Goal: Contribute content: Add original content to the website for others to see

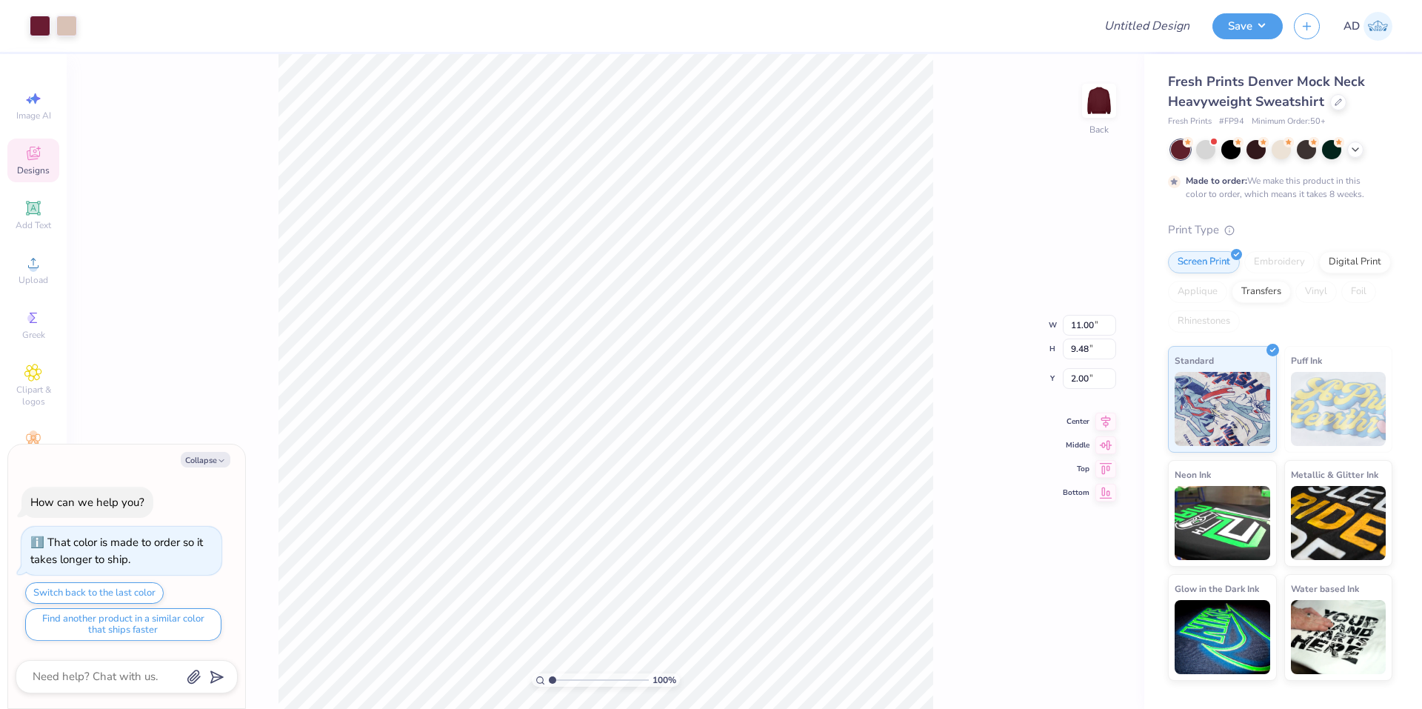
type textarea "x"
type input "3.21314525424469"
type textarea "x"
type input "3.21314525424469"
type textarea "x"
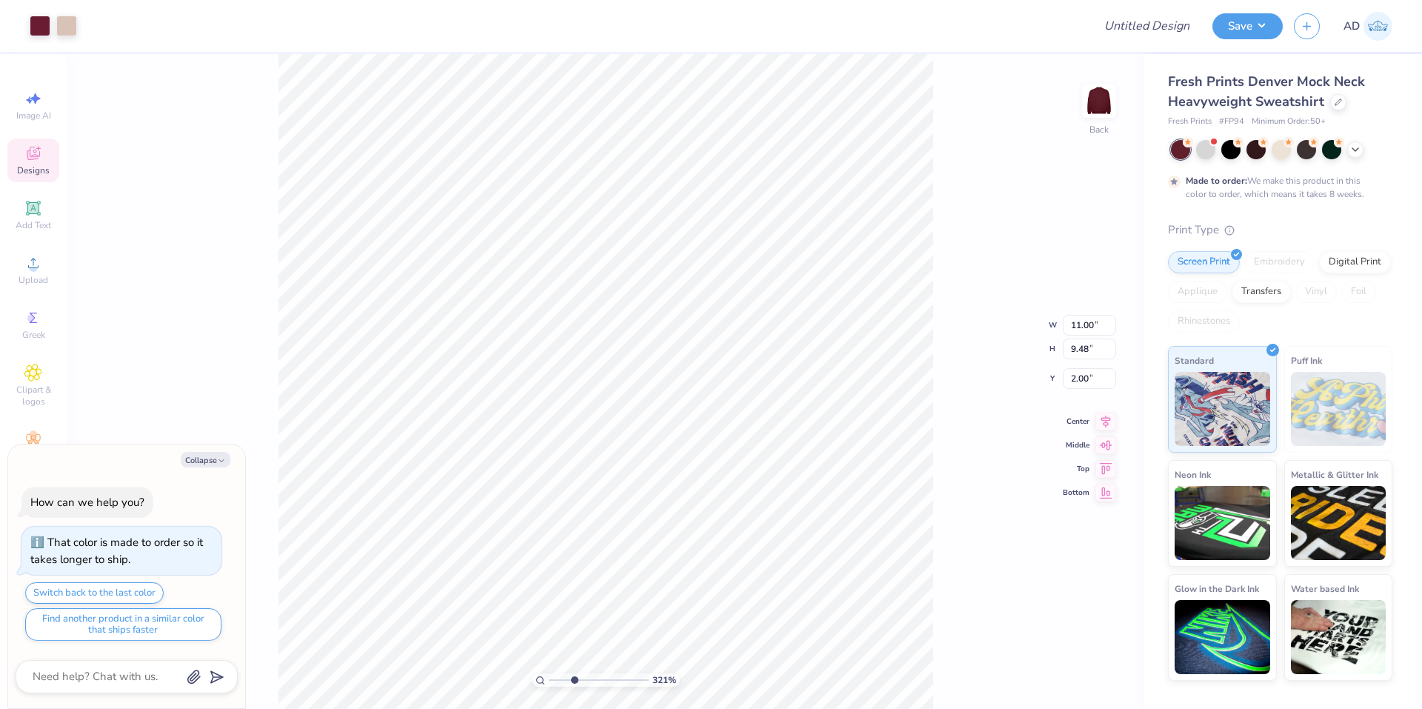
type input "3.21314525424469"
type textarea "x"
type input "3.21314525424469"
type textarea "x"
type input "3.21314525424469"
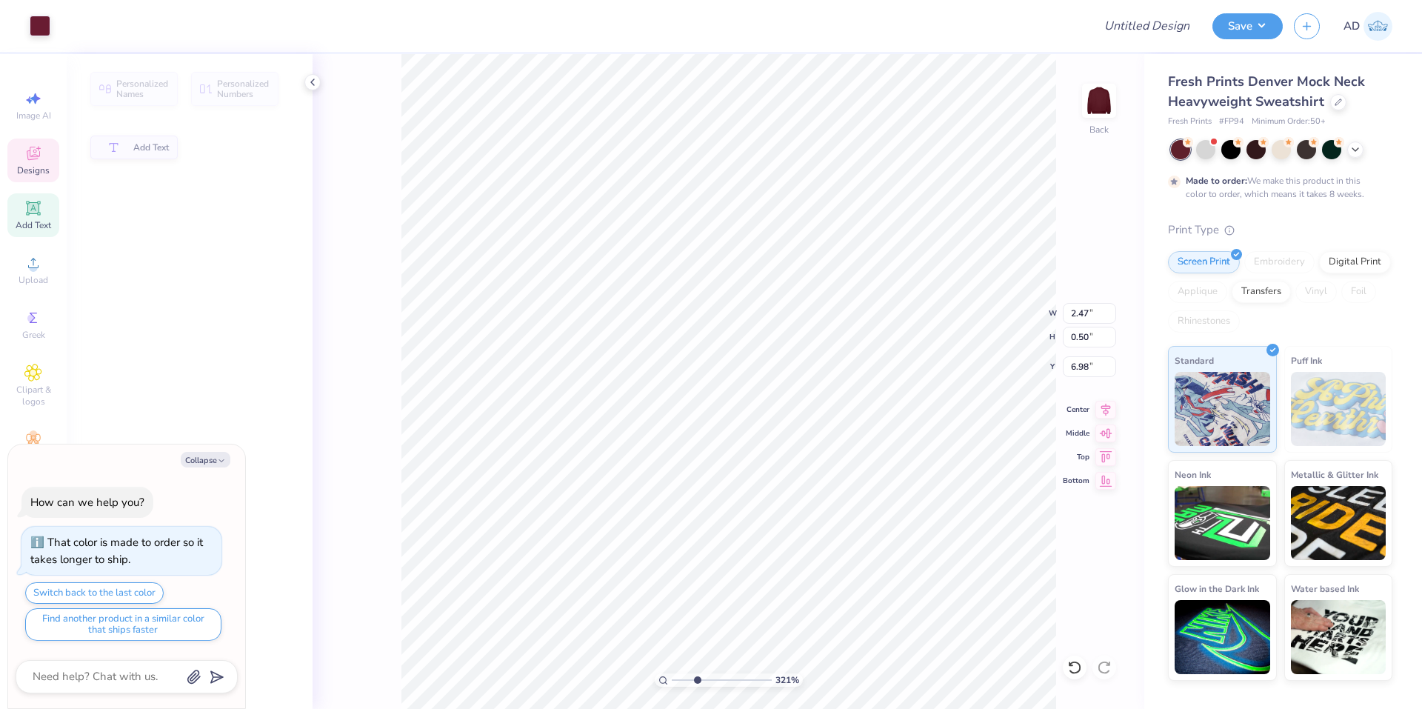
type textarea "x"
type input "3.21314525424469"
type input "2.47"
type input "0.50"
type input "6.98"
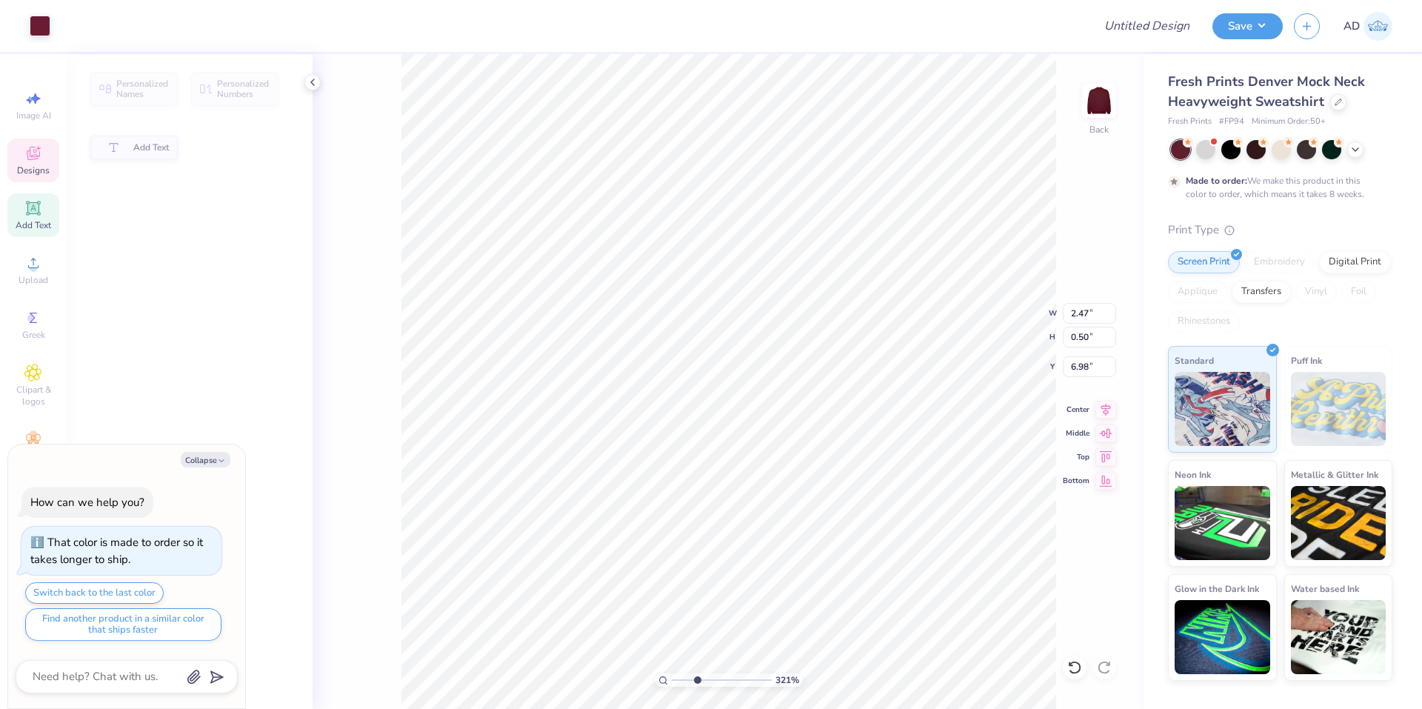
type textarea "x"
type input "3.21314525424469"
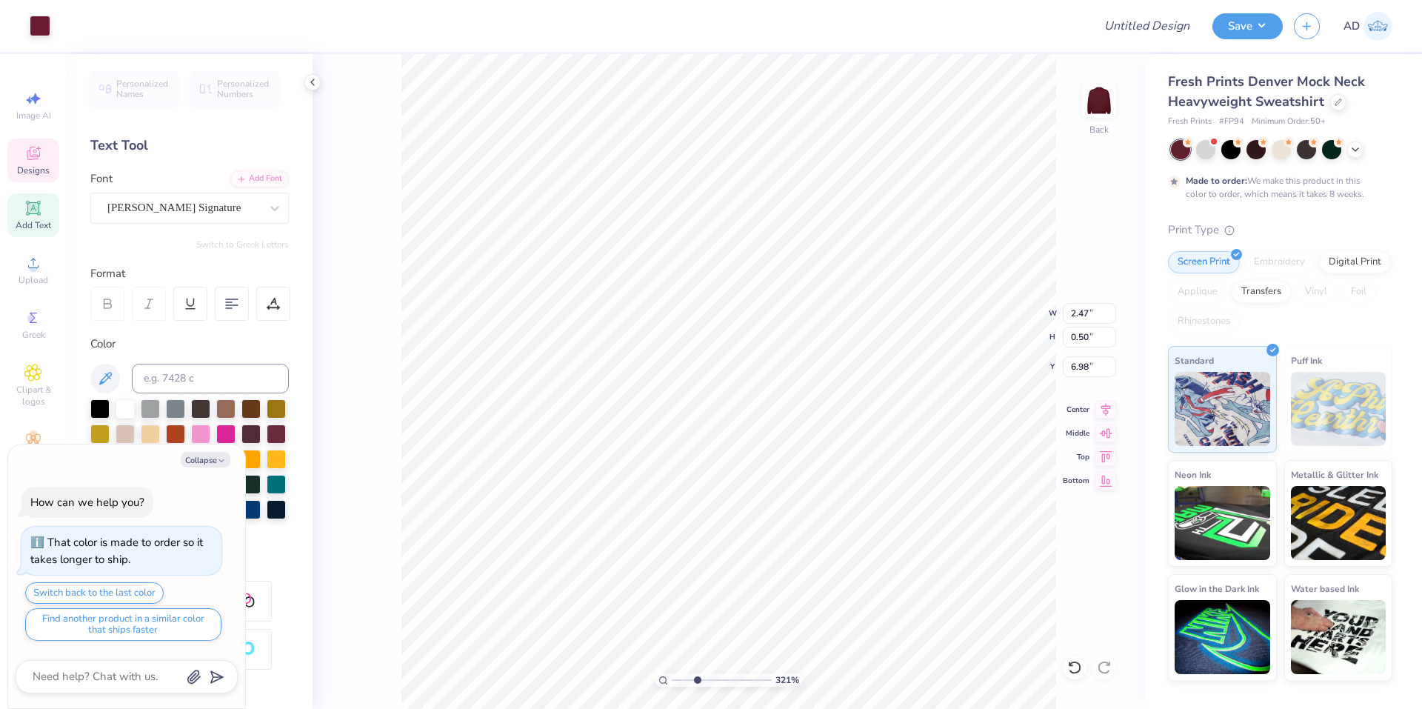
scroll to position [12, 4]
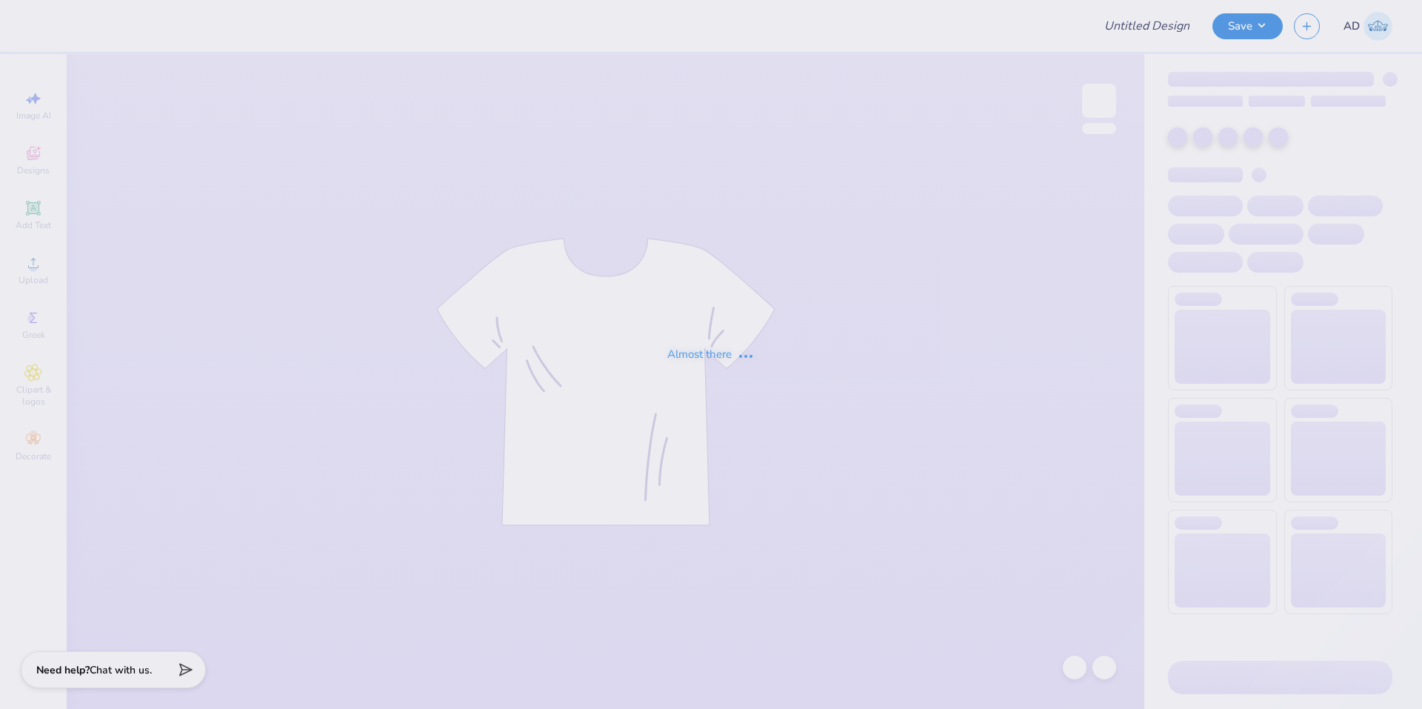
type input "Riley Greene : SUNY College at Plattsburgh"
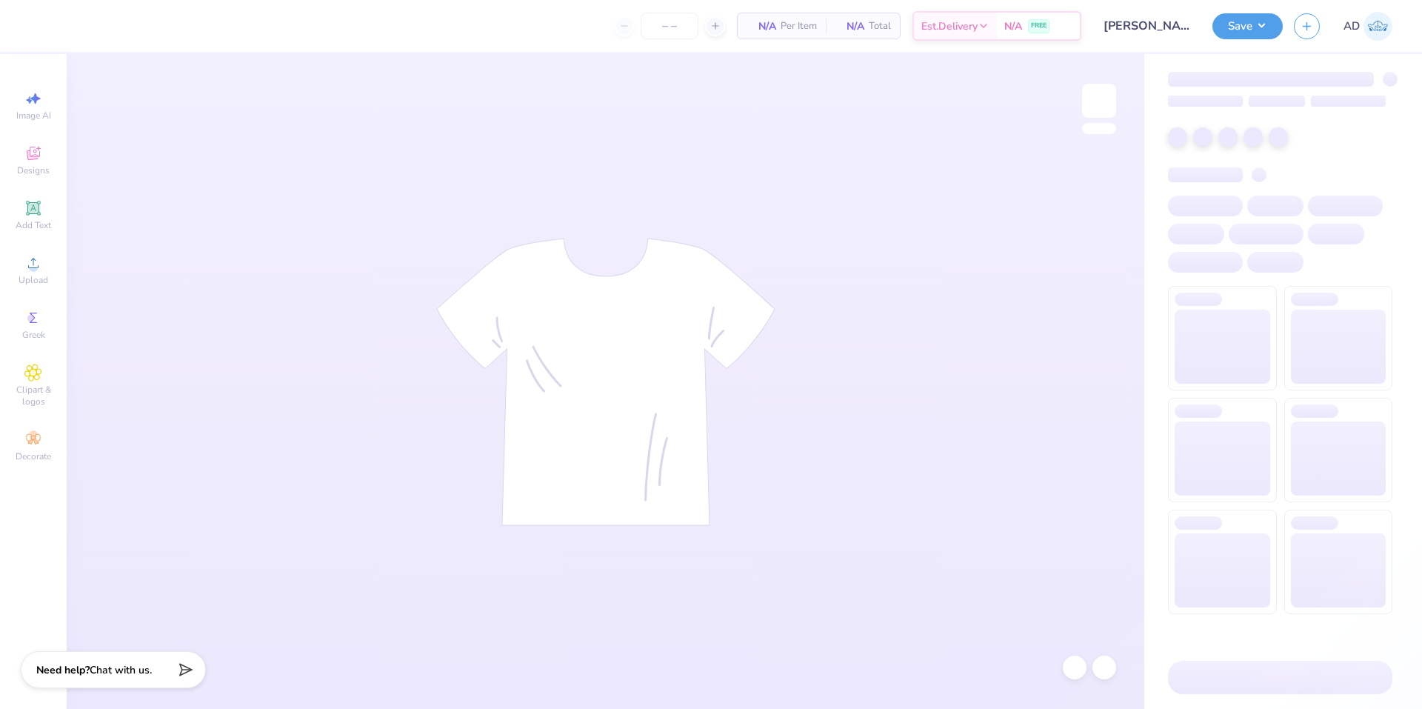
type input "24"
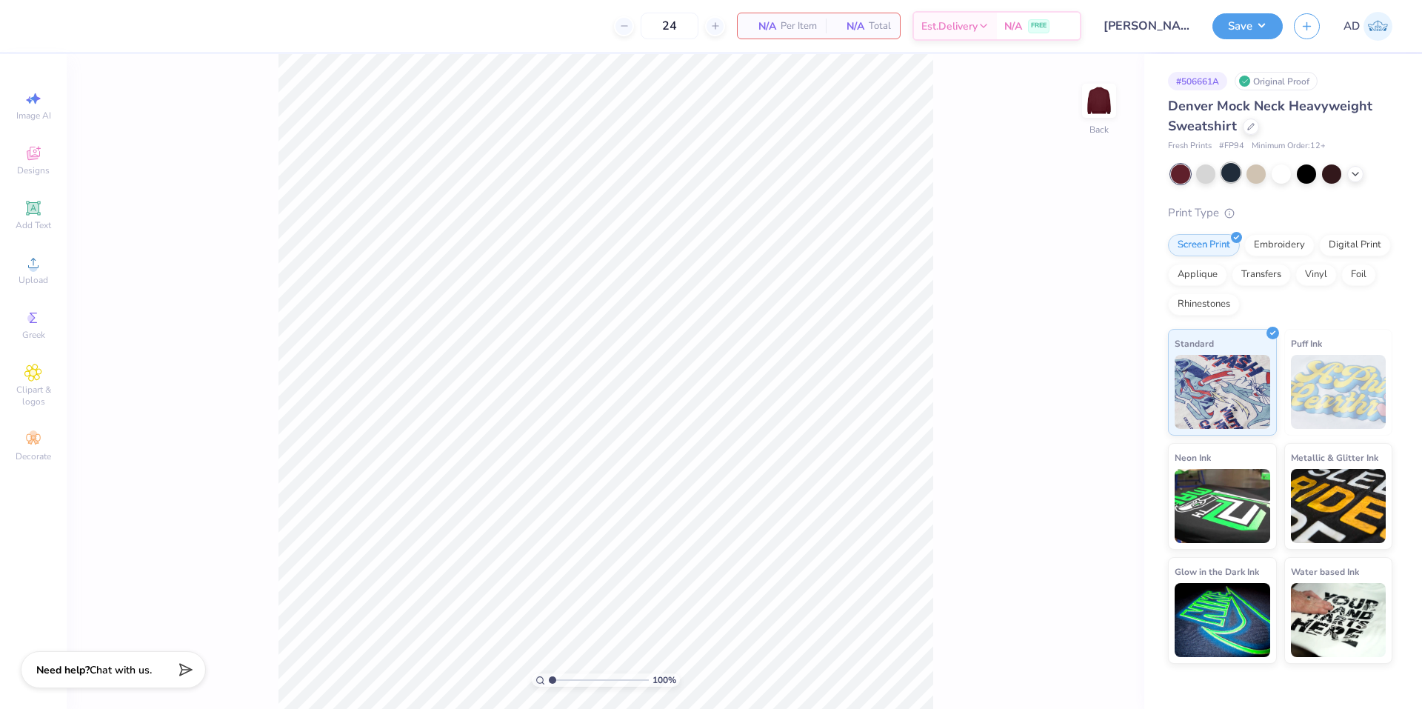
click at [1234, 170] on div at bounding box center [1230, 172] width 19 height 19
